Goal: Task Accomplishment & Management: Manage account settings

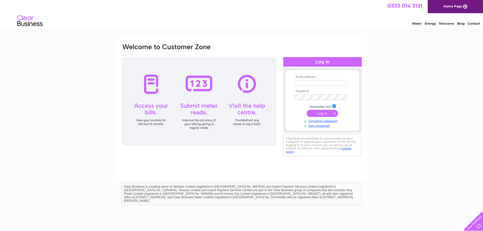
type input "[PERSON_NAME][EMAIL_ADDRESS][PERSON_NAME][DOMAIN_NAME]"
click at [327, 114] on input "submit" at bounding box center [322, 113] width 31 height 7
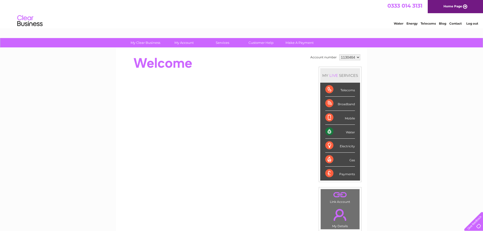
click at [331, 133] on div "Water" at bounding box center [341, 132] width 30 height 14
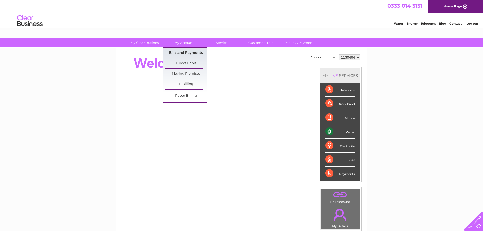
click at [185, 54] on link "Bills and Payments" at bounding box center [186, 53] width 42 height 10
click at [193, 53] on link "Bills and Payments" at bounding box center [186, 53] width 42 height 10
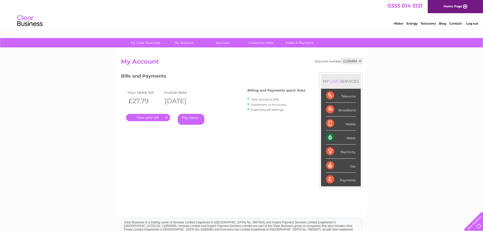
click at [158, 118] on link "." at bounding box center [148, 117] width 44 height 7
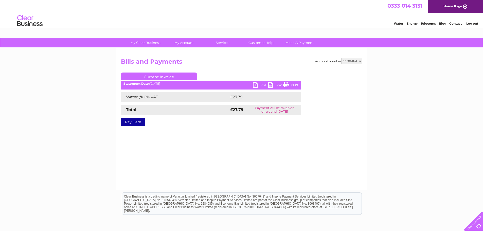
click at [259, 85] on link "PDF" at bounding box center [260, 85] width 15 height 7
